Goal: Transaction & Acquisition: Purchase product/service

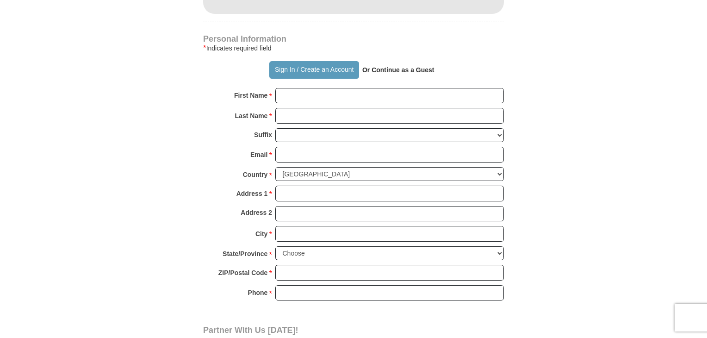
scroll to position [634, 0]
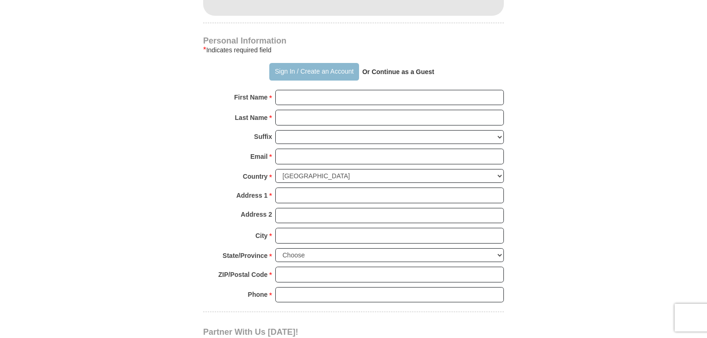
click at [330, 63] on button "Sign In / Create an Account" at bounding box center [313, 72] width 89 height 18
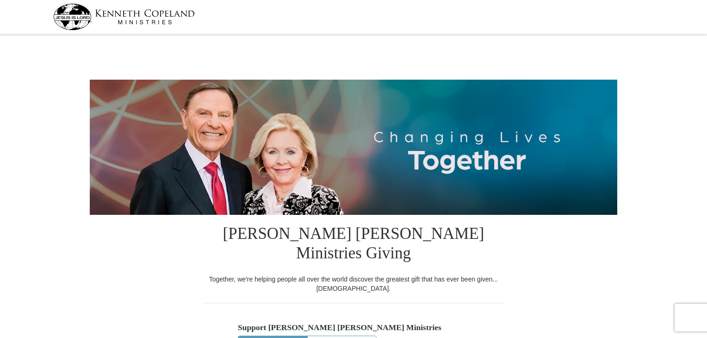
select select "TX"
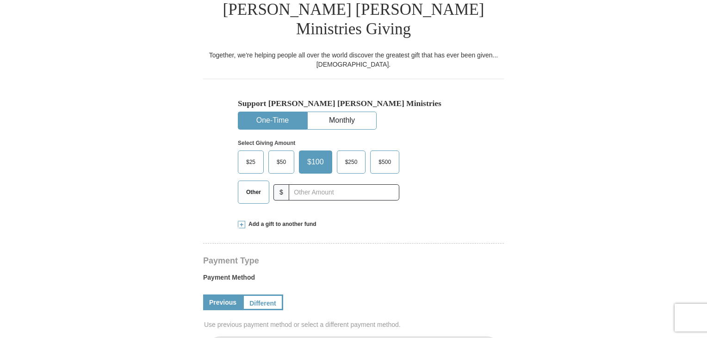
scroll to position [225, 0]
click at [250, 184] on span "Other" at bounding box center [254, 191] width 24 height 14
click at [0, 0] on input "Other" at bounding box center [0, 0] width 0 height 0
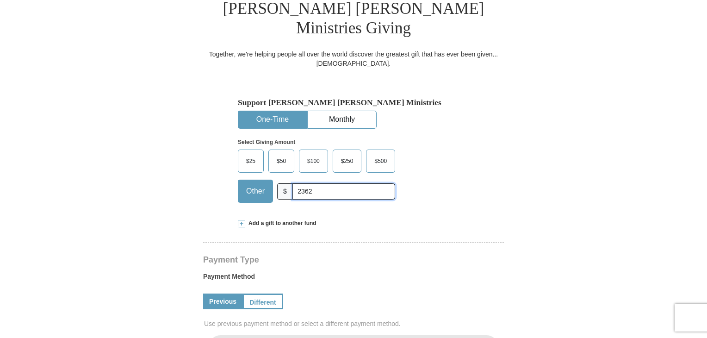
scroll to position [416, 0]
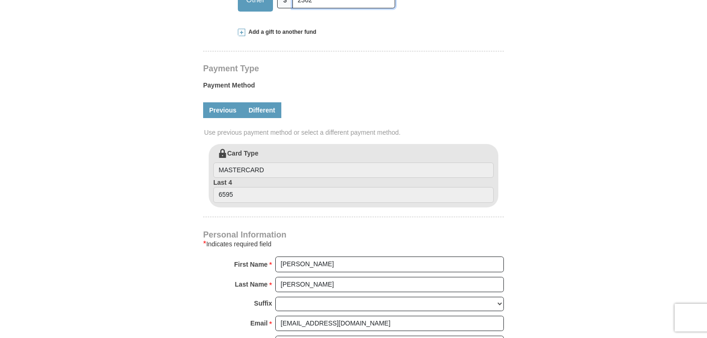
type input "2362"
click at [272, 102] on link "Different" at bounding box center [261, 110] width 39 height 16
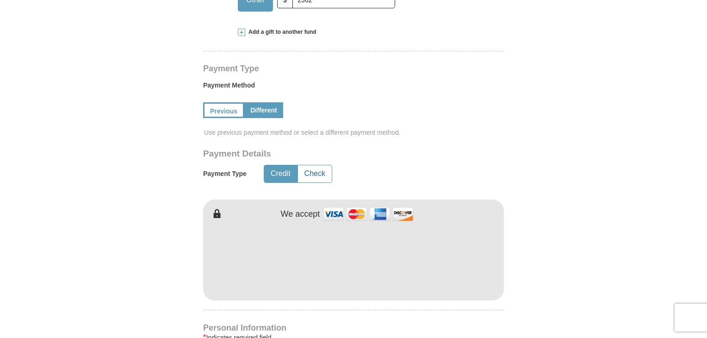
click at [314, 165] on button "Check" at bounding box center [315, 173] width 34 height 17
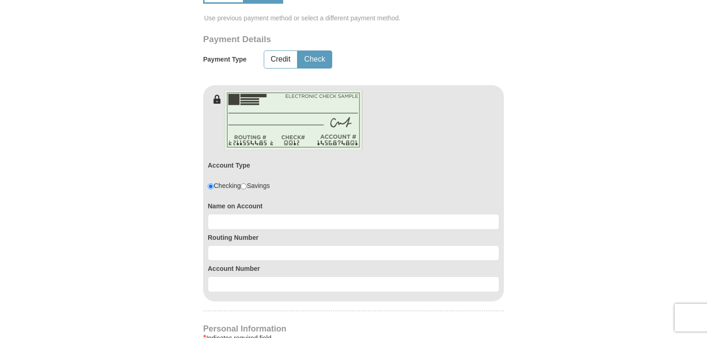
scroll to position [531, 0]
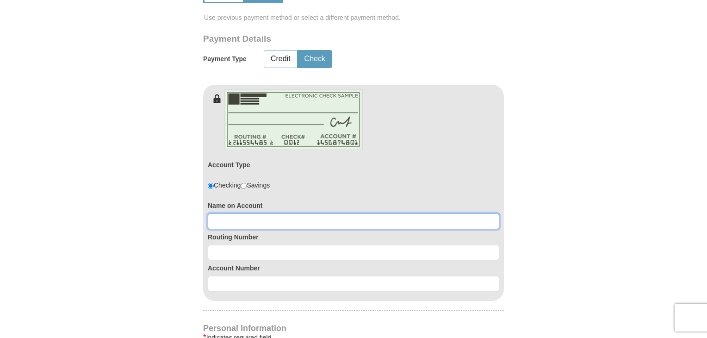
click at [301, 213] on input at bounding box center [354, 221] width 292 height 16
type input "ELIESHA CAVANAUGH"
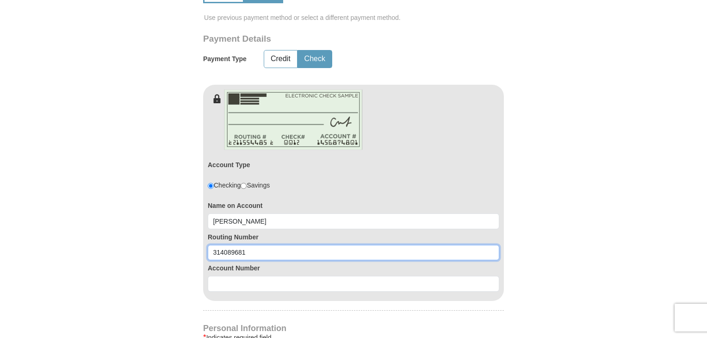
type input "314089681"
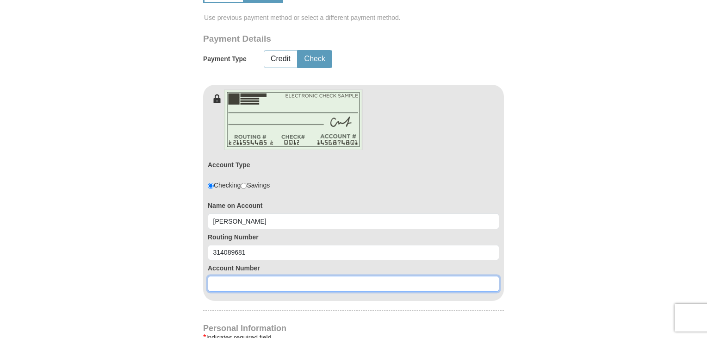
paste input "246755014"
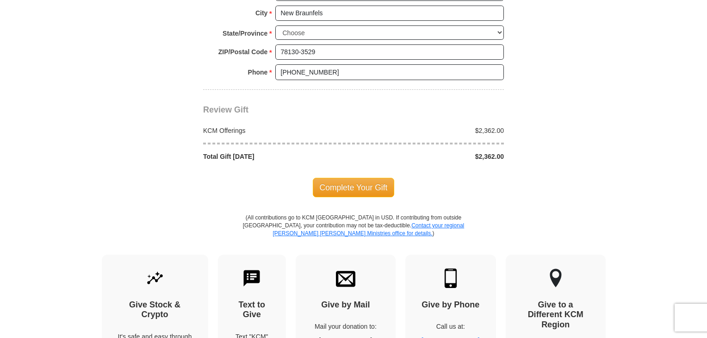
scroll to position [1014, 0]
type input "246755014"
click at [369, 177] on span "Complete Your Gift" at bounding box center [354, 186] width 82 height 19
